Goal: Information Seeking & Learning: Learn about a topic

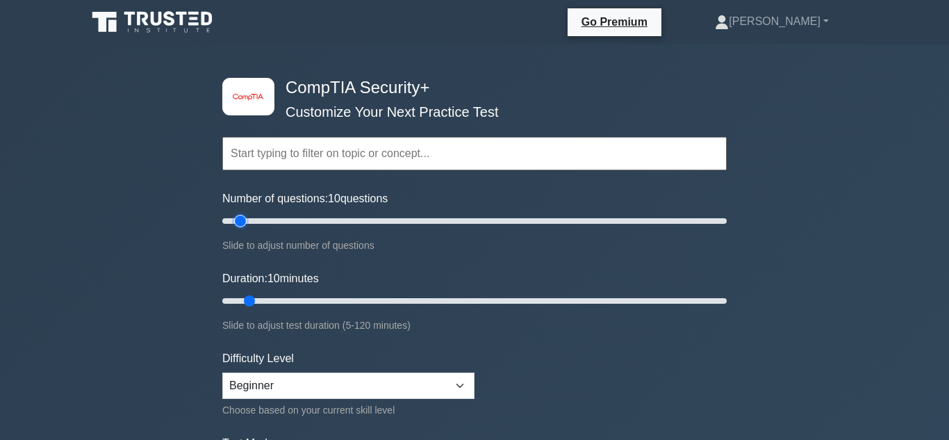
click at [240, 220] on input "Number of questions: 10 questions" at bounding box center [474, 221] width 504 height 17
drag, startPoint x: 240, startPoint y: 220, endPoint x: 441, endPoint y: 229, distance: 201.0
type input "90"
click at [441, 229] on input "Number of questions: 90 questions" at bounding box center [474, 221] width 504 height 17
drag, startPoint x: 249, startPoint y: 302, endPoint x: 466, endPoint y: 322, distance: 217.0
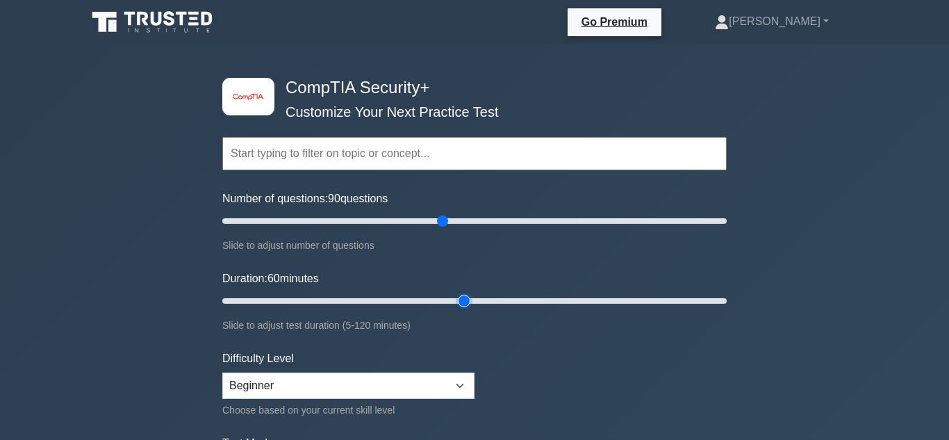
type input "60"
click at [466, 309] on input "Duration: 60 minutes" at bounding box center [474, 301] width 504 height 17
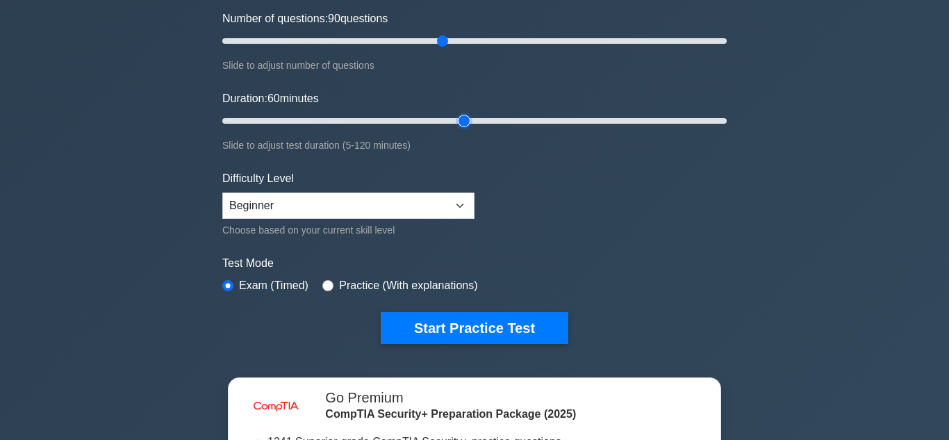
scroll to position [177, 0]
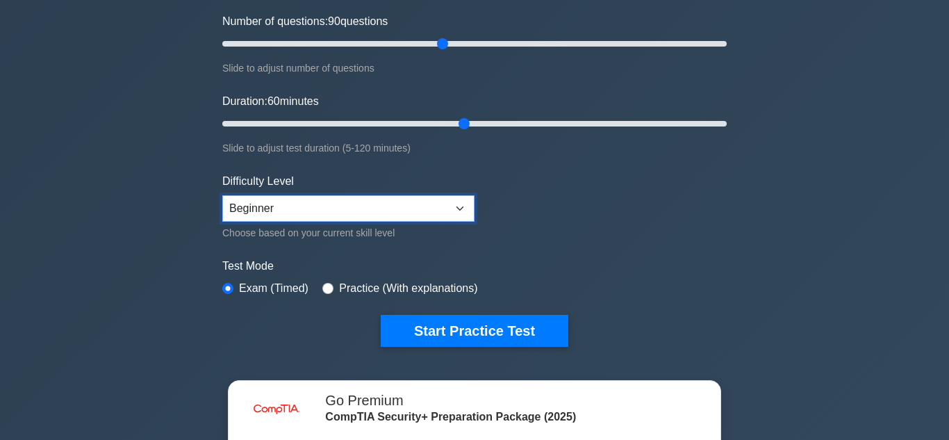
click at [433, 210] on select "Beginner Intermediate Expert" at bounding box center [348, 208] width 252 height 26
select select "intermediate"
click at [222, 195] on select "Beginner Intermediate Expert" at bounding box center [348, 208] width 252 height 26
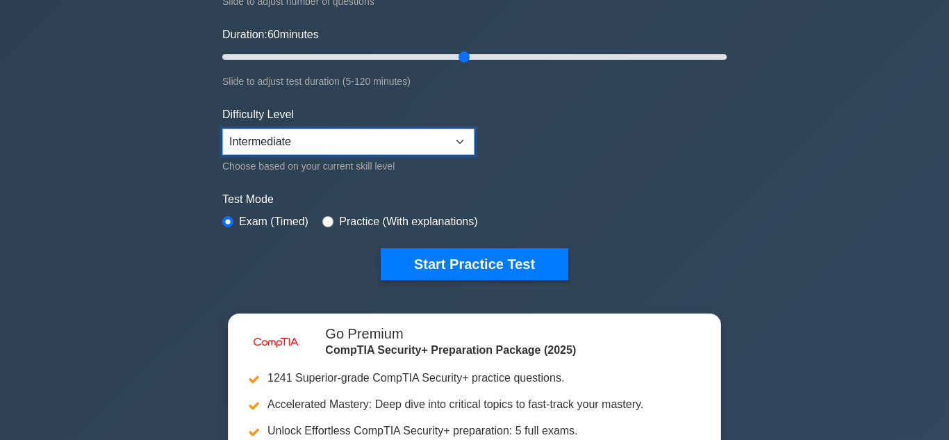
scroll to position [245, 0]
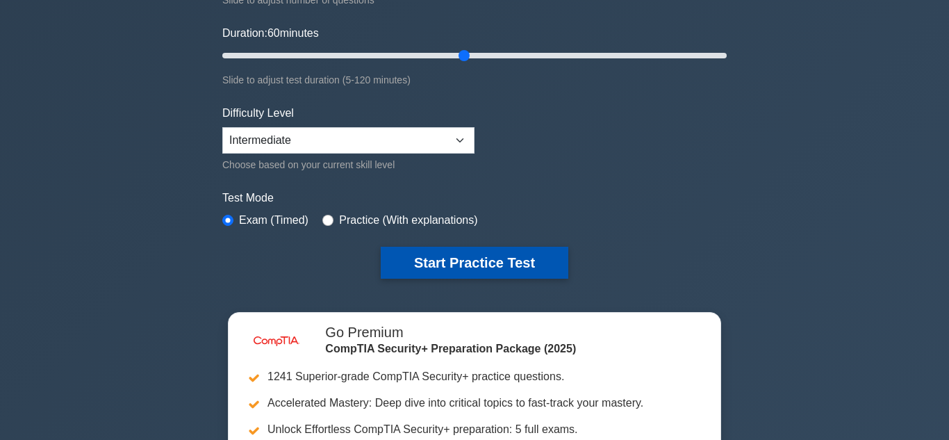
click at [528, 262] on button "Start Practice Test" at bounding box center [475, 263] width 188 height 32
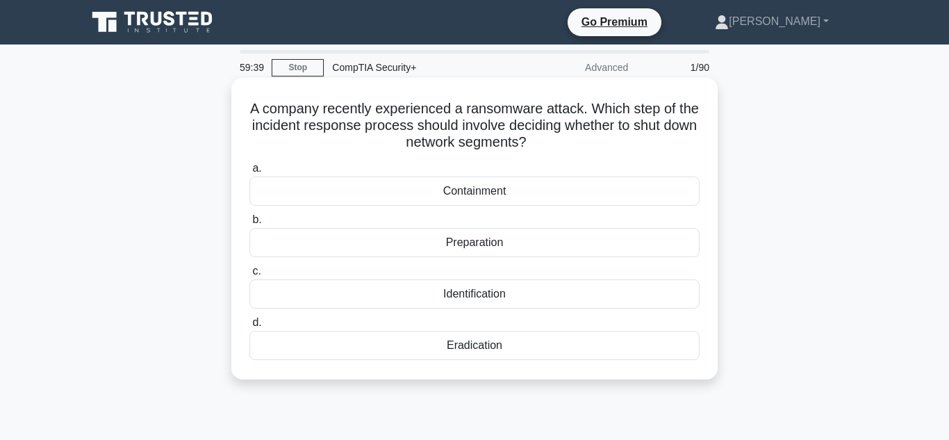
click at [536, 192] on div "Containment" at bounding box center [474, 190] width 450 height 29
click at [249, 173] on input "a. Containment" at bounding box center [249, 168] width 0 height 9
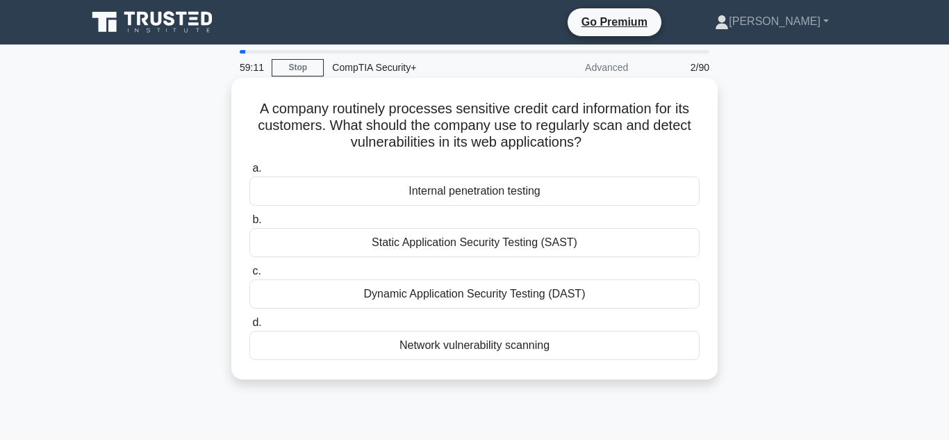
click at [564, 346] on div "Network vulnerability scanning" at bounding box center [474, 345] width 450 height 29
click at [249, 327] on input "d. Network vulnerability scanning" at bounding box center [249, 322] width 0 height 9
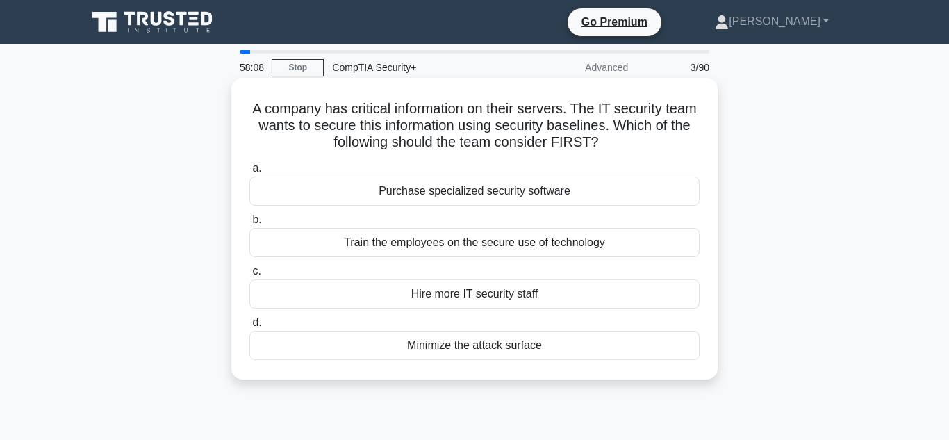
click at [545, 192] on div "Purchase specialized security software" at bounding box center [474, 190] width 450 height 29
click at [249, 173] on input "a. Purchase specialized security software" at bounding box center [249, 168] width 0 height 9
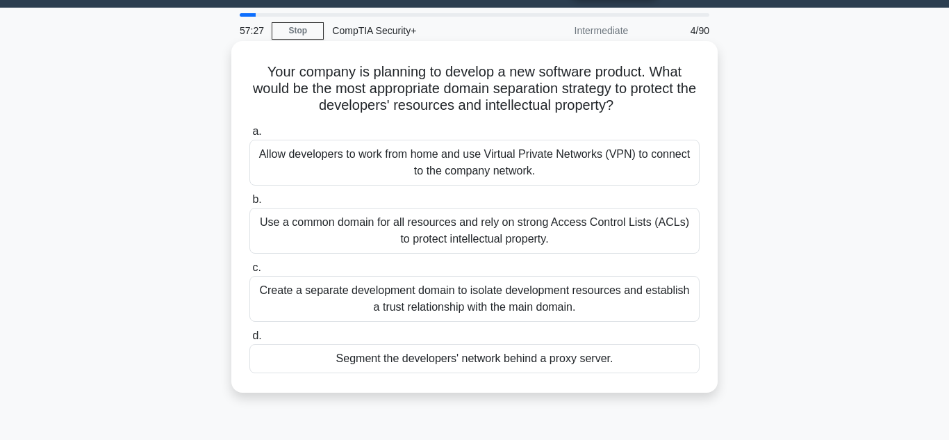
scroll to position [36, 0]
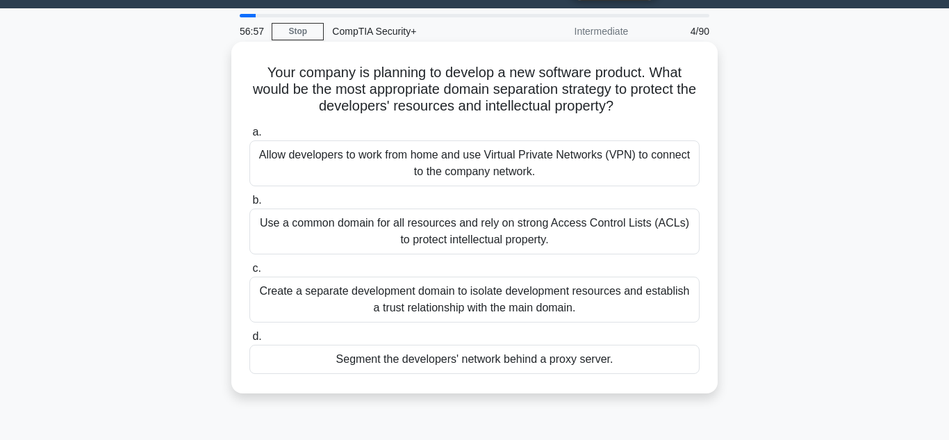
click at [645, 168] on div "Allow developers to work from home and use Virtual Private Networks (VPN) to co…" at bounding box center [474, 163] width 450 height 46
click at [249, 137] on input "a. Allow developers to work from home and use Virtual Private Networks (VPN) to…" at bounding box center [249, 132] width 0 height 9
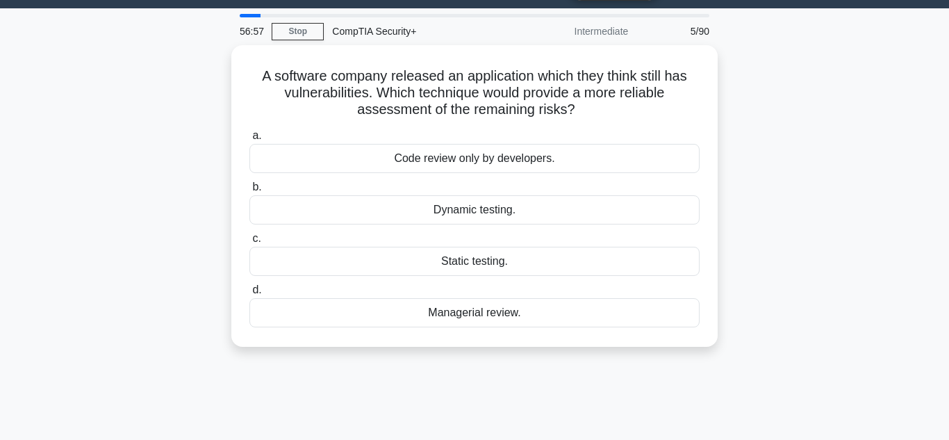
scroll to position [0, 0]
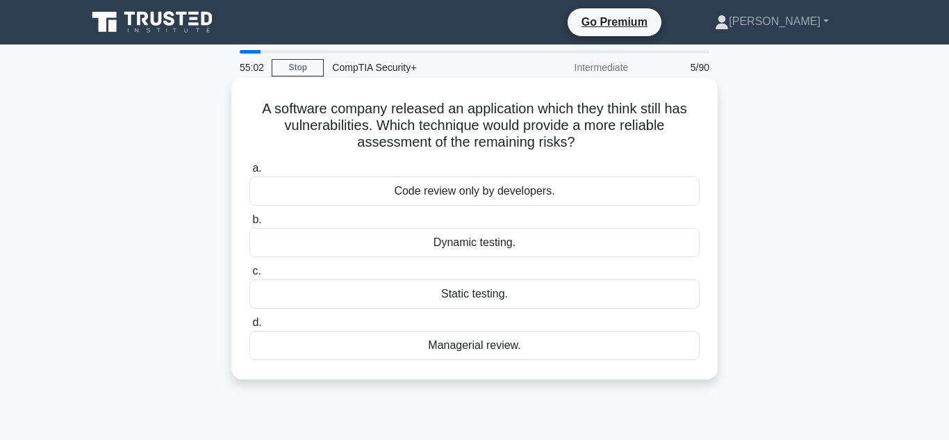
click at [513, 295] on div "Static testing." at bounding box center [474, 293] width 450 height 29
click at [249, 276] on input "c. Static testing." at bounding box center [249, 271] width 0 height 9
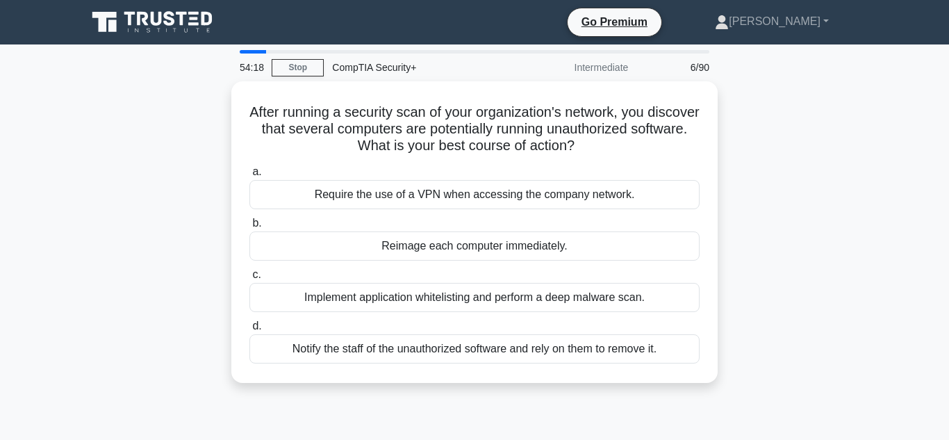
click at [513, 295] on div "Implement application whitelisting and perform a deep malware scan." at bounding box center [474, 297] width 450 height 29
click at [249, 279] on input "c. Implement application whitelisting and perform a deep malware scan." at bounding box center [249, 274] width 0 height 9
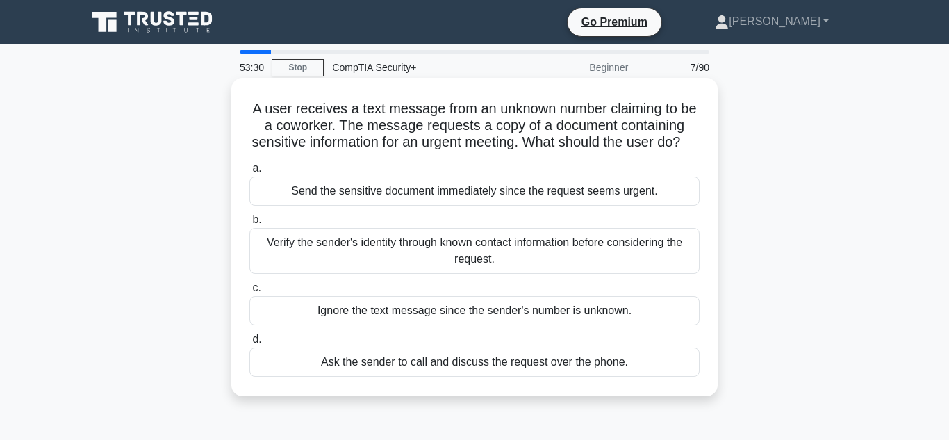
click at [528, 255] on div "Verify the sender's identity through known contact information before consideri…" at bounding box center [474, 251] width 450 height 46
click at [249, 224] on input "b. Verify the sender's identity through known contact information before consid…" at bounding box center [249, 219] width 0 height 9
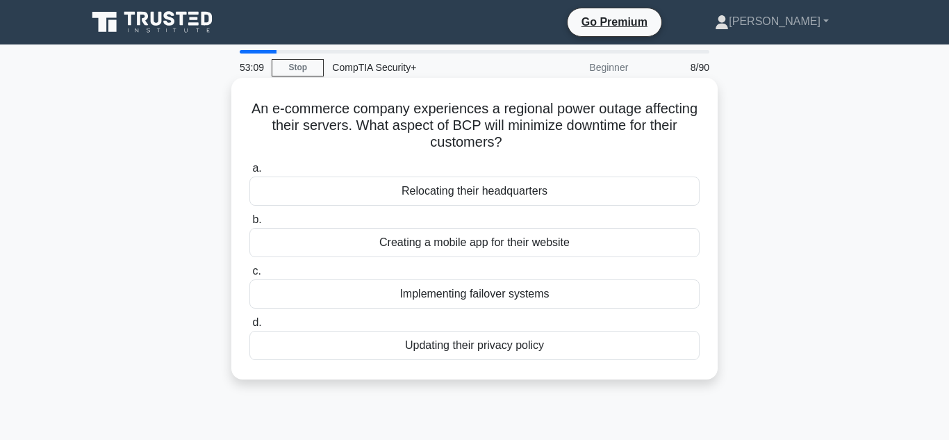
click at [511, 295] on div "Implementing failover systems" at bounding box center [474, 293] width 450 height 29
click at [249, 276] on input "c. Implementing failover systems" at bounding box center [249, 271] width 0 height 9
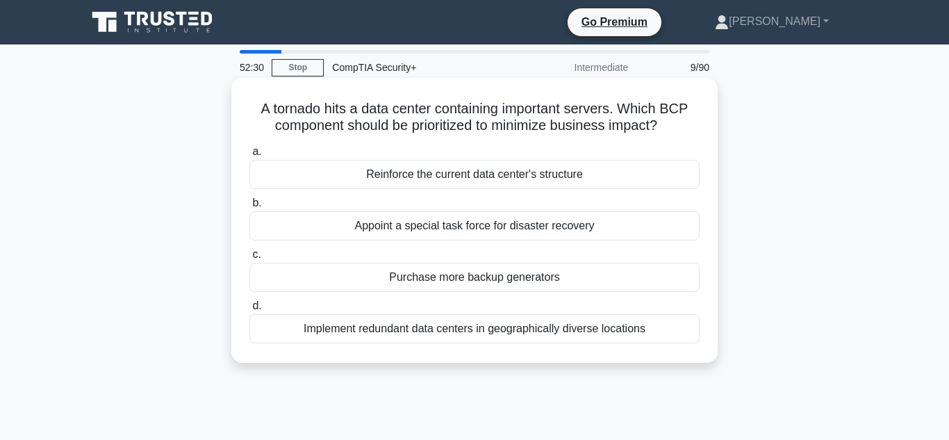
click at [615, 332] on div "Implement redundant data centers in geographically diverse locations" at bounding box center [474, 328] width 450 height 29
click at [249, 311] on input "d. Implement redundant data centers in geographically diverse locations" at bounding box center [249, 306] width 0 height 9
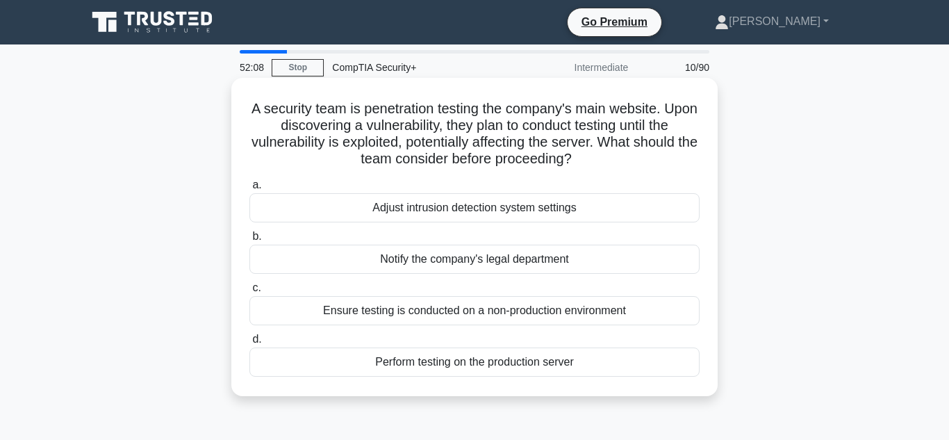
click at [626, 308] on div "Ensure testing is conducted on a non-production environment" at bounding box center [474, 310] width 450 height 29
click at [249, 293] on input "c. Ensure testing is conducted on a non-production environment" at bounding box center [249, 287] width 0 height 9
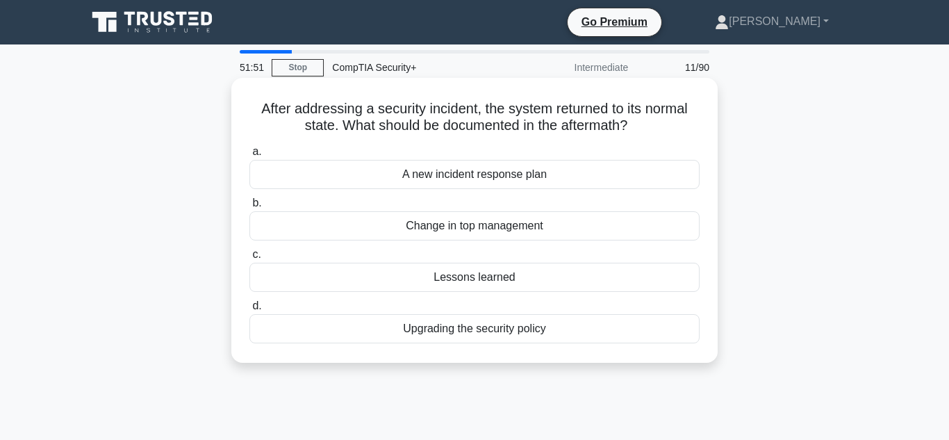
click at [529, 283] on div "Lessons learned" at bounding box center [474, 277] width 450 height 29
click at [249, 259] on input "c. Lessons learned" at bounding box center [249, 254] width 0 height 9
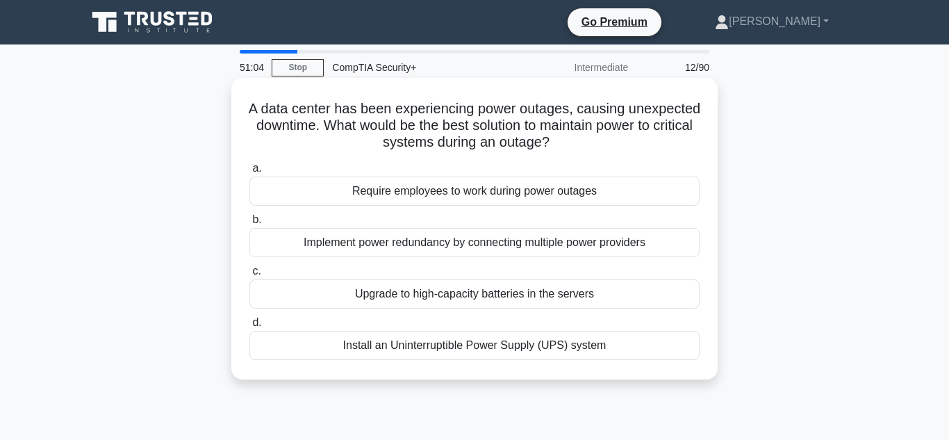
click at [534, 344] on div "Install an Uninterruptible Power Supply (UPS) system" at bounding box center [474, 345] width 450 height 29
click at [249, 327] on input "d. Install an Uninterruptible Power Supply (UPS) system" at bounding box center [249, 322] width 0 height 9
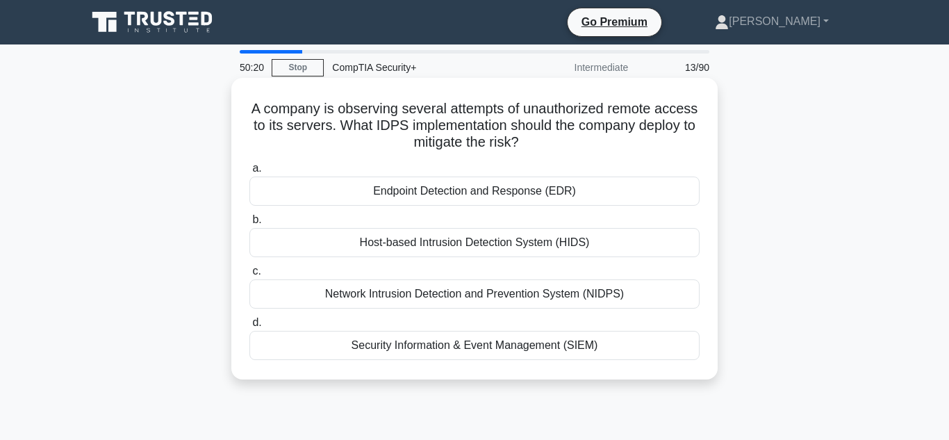
click at [600, 291] on div "Network Intrusion Detection and Prevention System (NIDPS)" at bounding box center [474, 293] width 450 height 29
click at [249, 276] on input "c. Network Intrusion Detection and Prevention System (NIDPS)" at bounding box center [249, 271] width 0 height 9
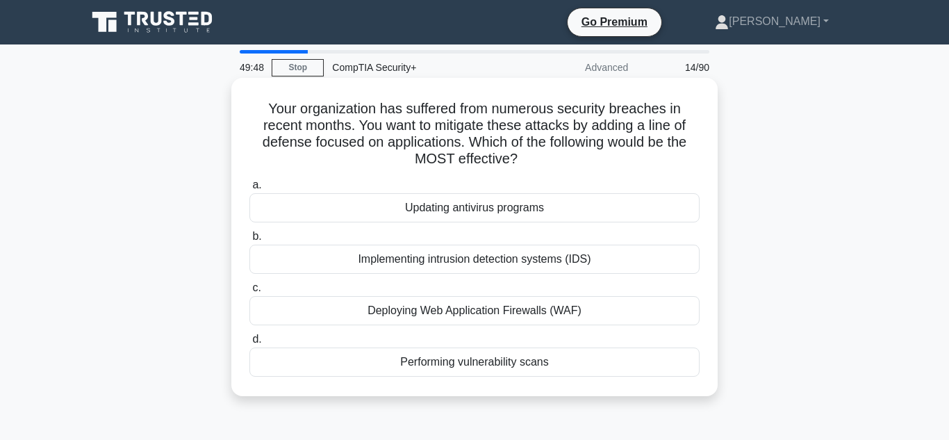
click at [513, 313] on div "Deploying Web Application Firewalls (WAF)" at bounding box center [474, 310] width 450 height 29
click at [249, 293] on input "c. Deploying Web Application Firewalls (WAF)" at bounding box center [249, 287] width 0 height 9
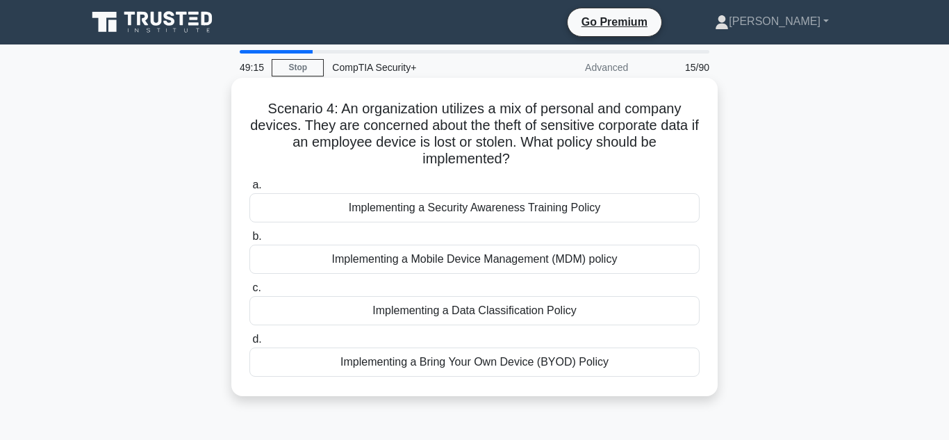
click at [617, 263] on div "Implementing a Mobile Device Management (MDM) policy" at bounding box center [474, 259] width 450 height 29
click at [249, 241] on input "b. Implementing a Mobile Device Management (MDM) policy" at bounding box center [249, 236] width 0 height 9
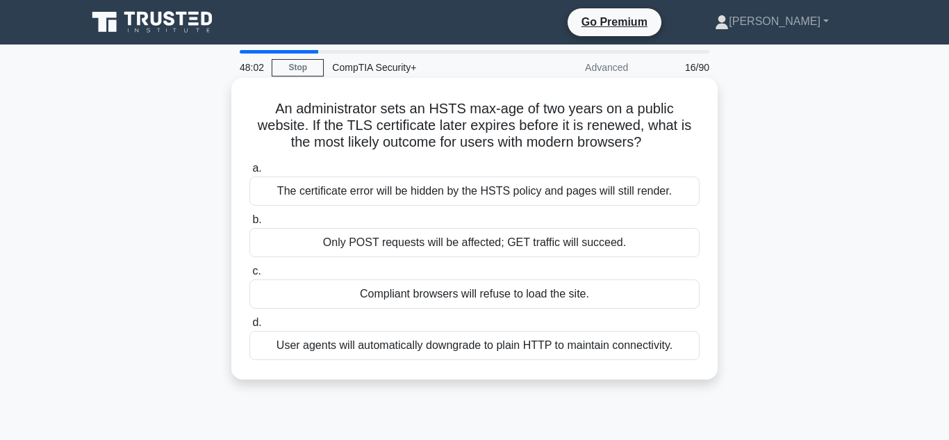
click at [580, 297] on div "Compliant browsers will refuse to load the site." at bounding box center [474, 293] width 450 height 29
click at [249, 276] on input "c. Compliant browsers will refuse to load the site." at bounding box center [249, 271] width 0 height 9
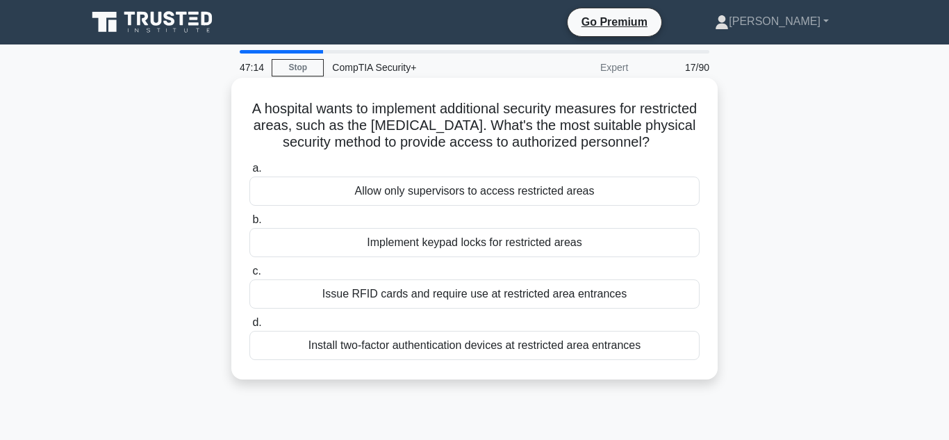
click at [493, 299] on div "Issue RFID cards and require use at restricted area entrances" at bounding box center [474, 293] width 450 height 29
click at [249, 276] on input "c. Issue RFID cards and require use at restricted area entrances" at bounding box center [249, 271] width 0 height 9
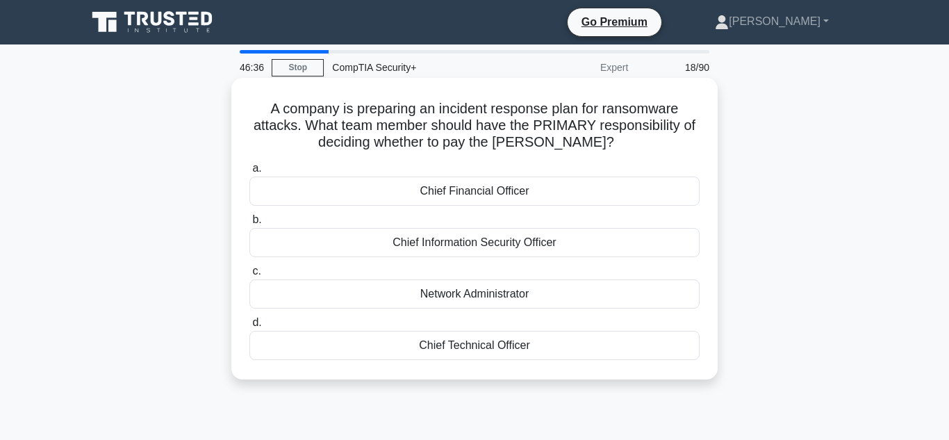
click at [539, 190] on div "Chief Financial Officer" at bounding box center [474, 190] width 450 height 29
click at [249, 173] on input "a. Chief Financial Officer" at bounding box center [249, 168] width 0 height 9
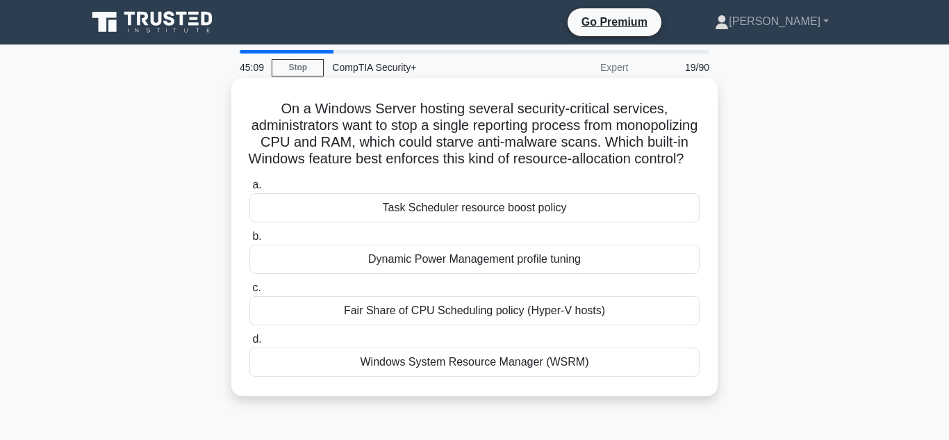
click at [569, 377] on div "Windows System Resource Manager (WSRM)" at bounding box center [474, 361] width 450 height 29
click at [249, 344] on input "d. Windows System Resource Manager (WSRM)" at bounding box center [249, 339] width 0 height 9
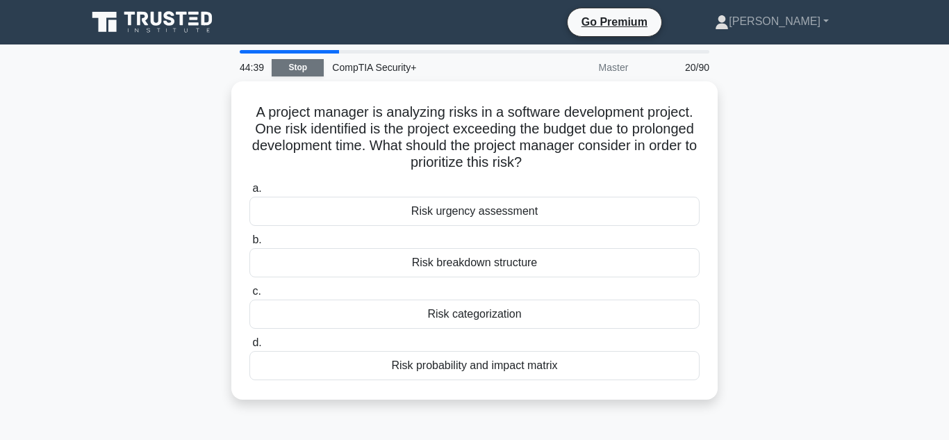
click at [311, 66] on link "Stop" at bounding box center [298, 67] width 52 height 17
